Goal: Navigation & Orientation: Find specific page/section

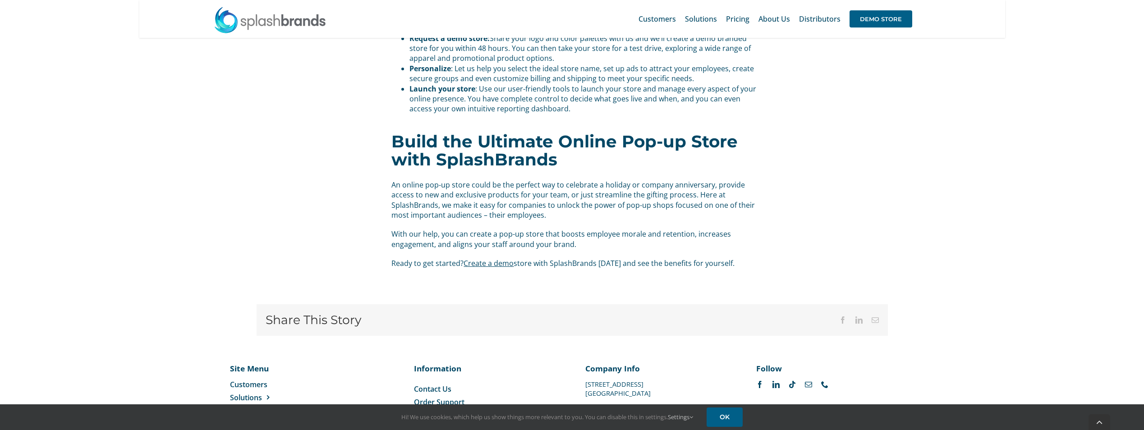
scroll to position [1159, 0]
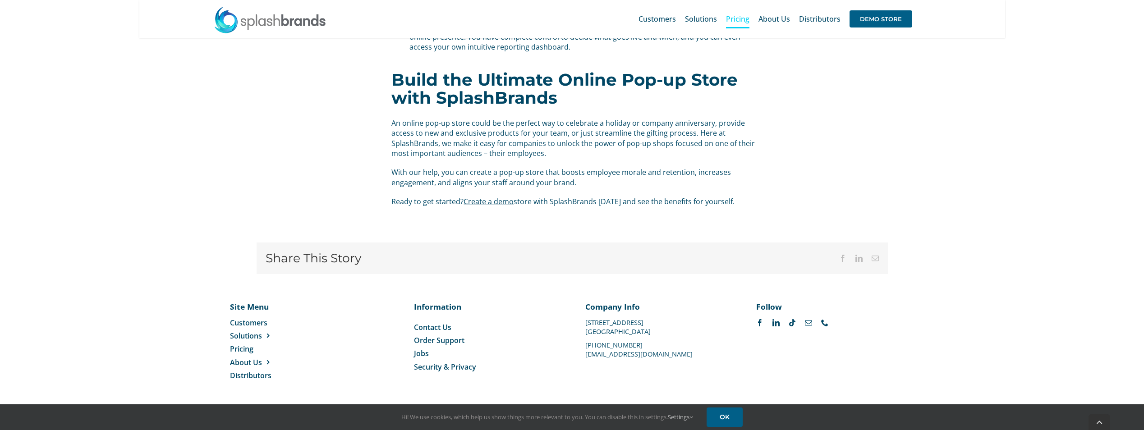
click at [737, 17] on span "Pricing" at bounding box center [737, 18] width 23 height 7
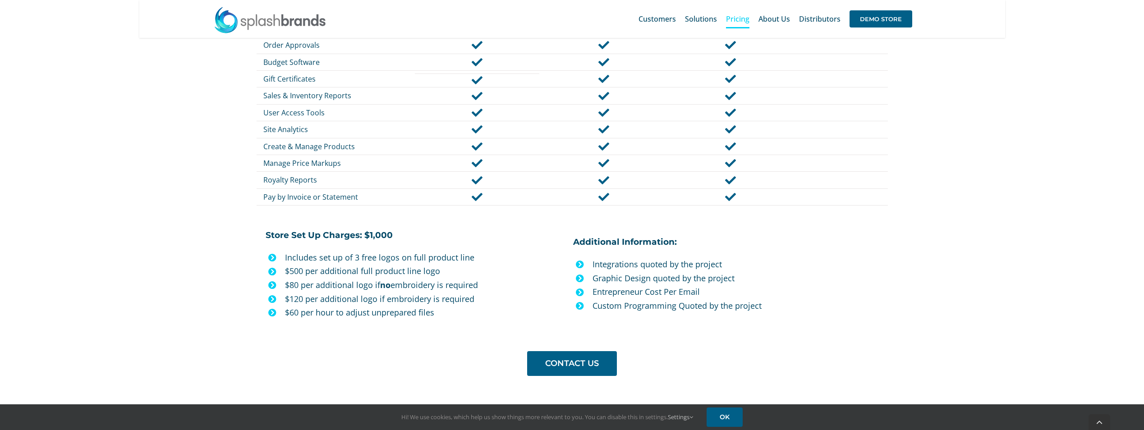
scroll to position [721, 0]
